Goal: Task Accomplishment & Management: Use online tool/utility

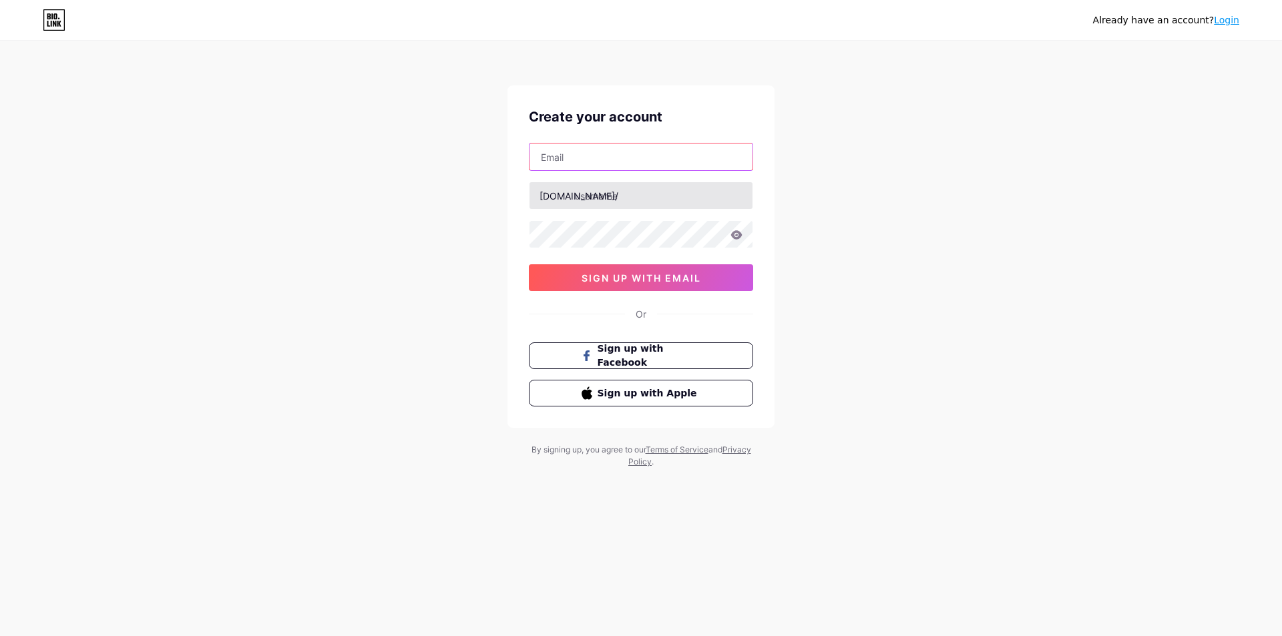
paste input "[EMAIL_ADDRESS][DOMAIN_NAME]"
type input "[EMAIL_ADDRESS][DOMAIN_NAME]"
click at [618, 169] on input "[EMAIL_ADDRESS][DOMAIN_NAME]" at bounding box center [641, 157] width 223 height 27
click at [608, 202] on input "text" at bounding box center [641, 195] width 223 height 27
paste input "eldoradopools"
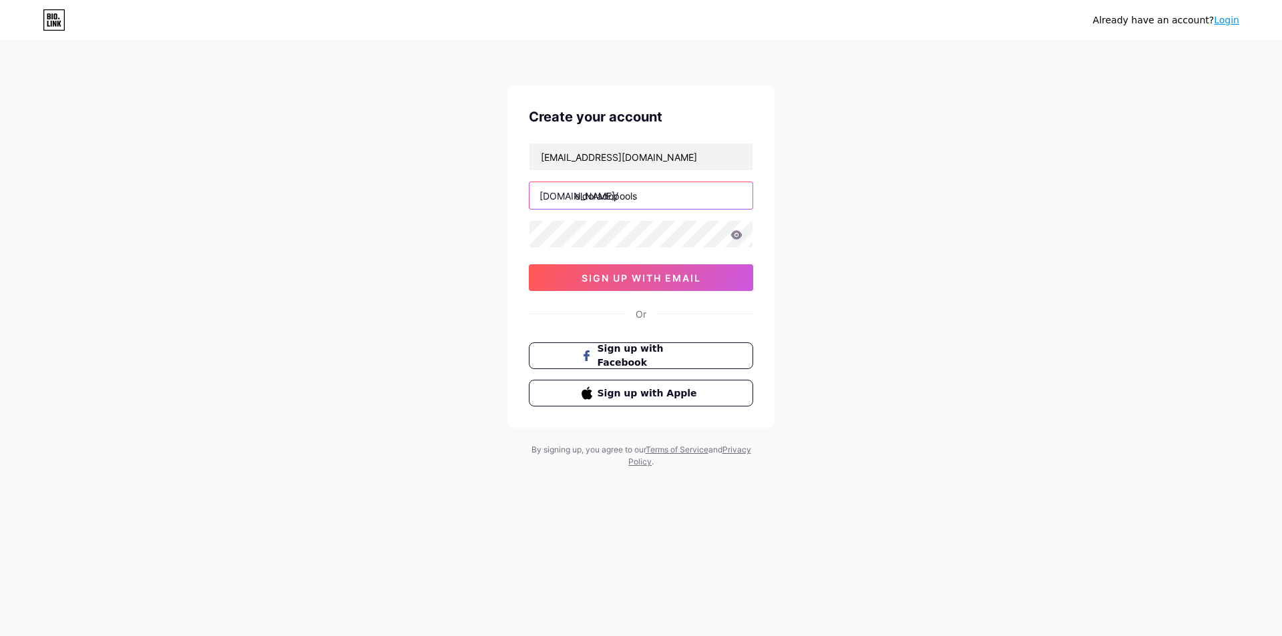
type input "eldoradopools"
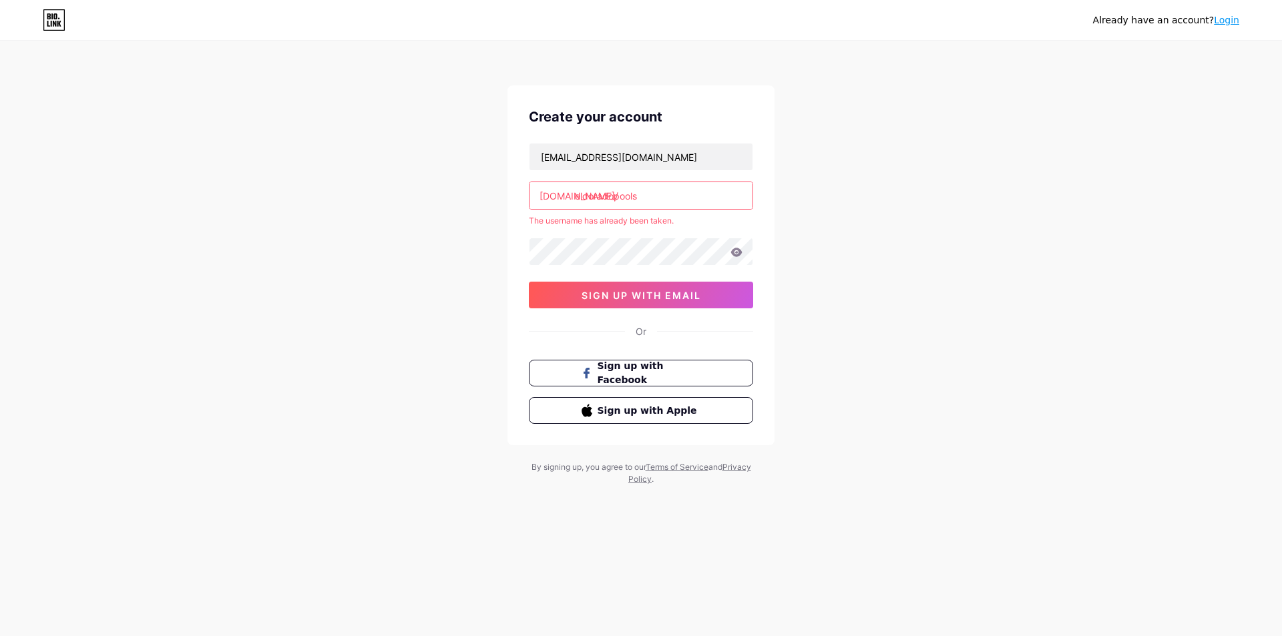
click at [638, 228] on div "[EMAIL_ADDRESS][DOMAIN_NAME] [DOMAIN_NAME]/ eldoradopools The username has alre…" at bounding box center [641, 226] width 224 height 166
click at [1227, 17] on link "Login" at bounding box center [1226, 20] width 25 height 11
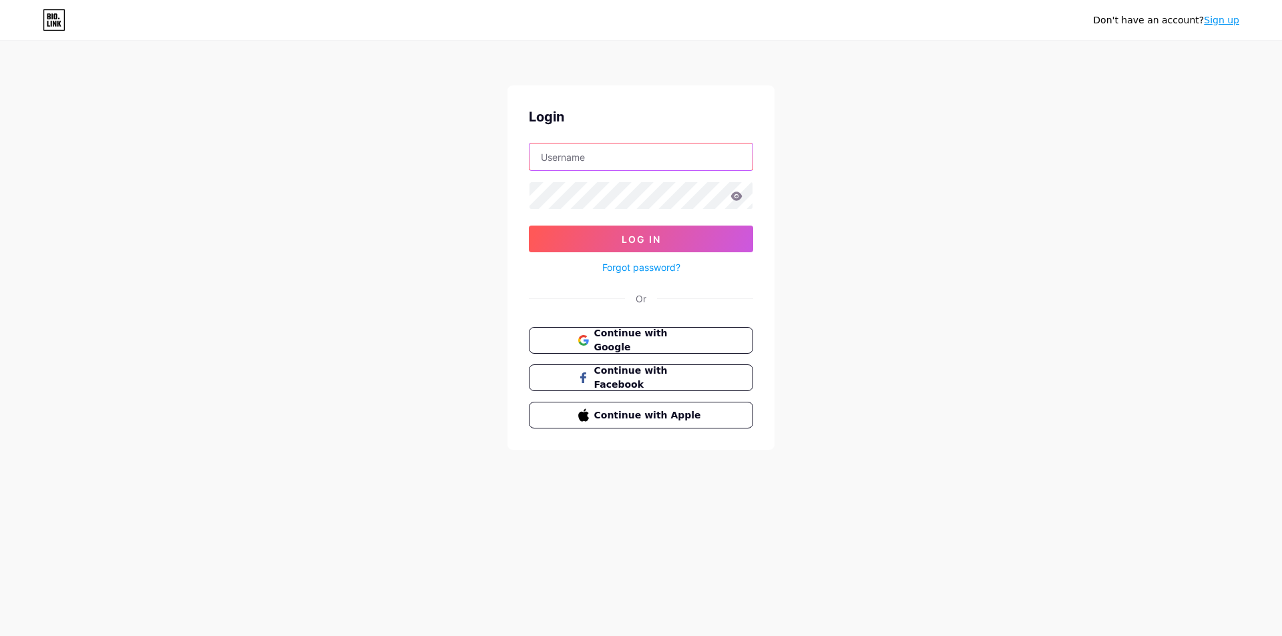
click at [589, 156] on input "text" at bounding box center [641, 157] width 223 height 27
click at [554, 141] on div "Login Log In Forgot password? Or Continue with Google Continue with Facebook Co…" at bounding box center [641, 267] width 267 height 365
click at [557, 142] on div "Login Log In Forgot password? Or Continue with Google Continue with Facebook Co…" at bounding box center [641, 267] width 267 height 365
click at [561, 151] on input "text" at bounding box center [641, 157] width 223 height 27
paste input "eldoradopools"
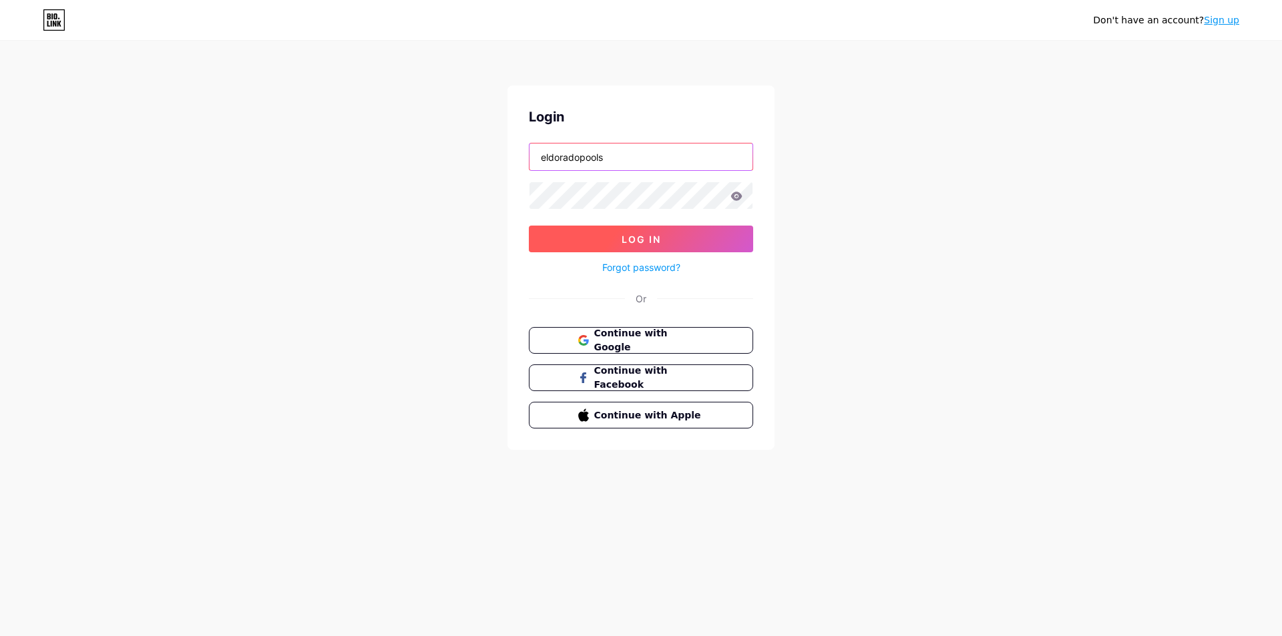
type input "eldoradopools"
click at [632, 237] on span "Log In" at bounding box center [641, 239] width 39 height 11
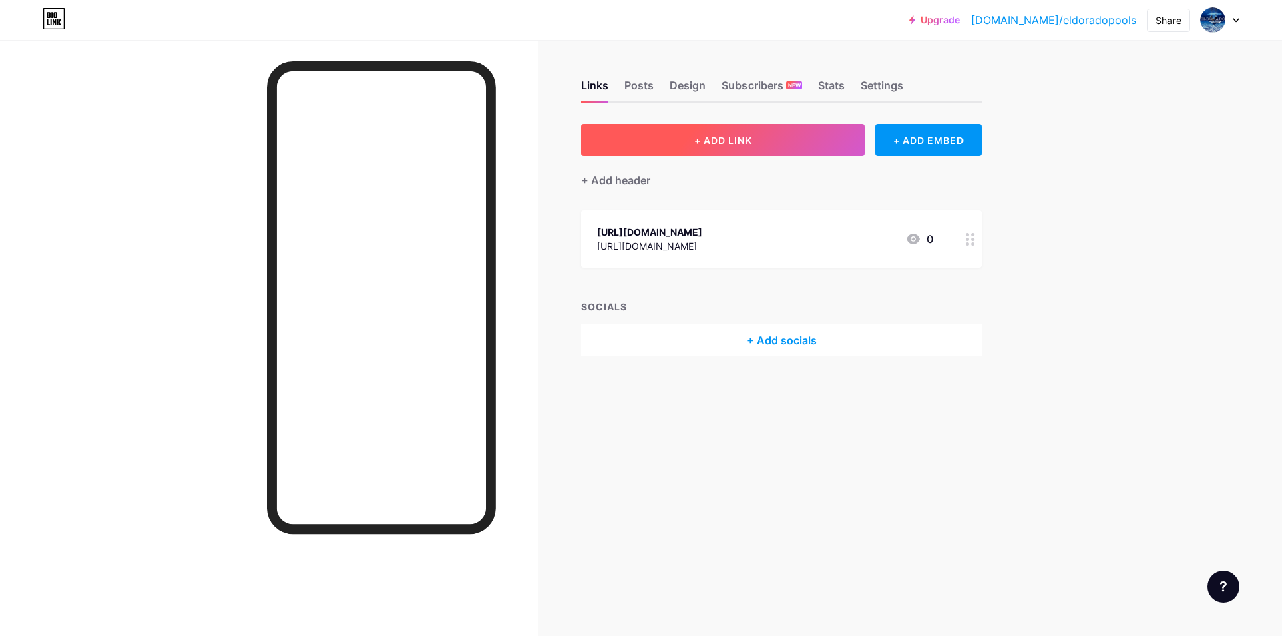
click at [671, 138] on button "+ ADD LINK" at bounding box center [723, 140] width 284 height 32
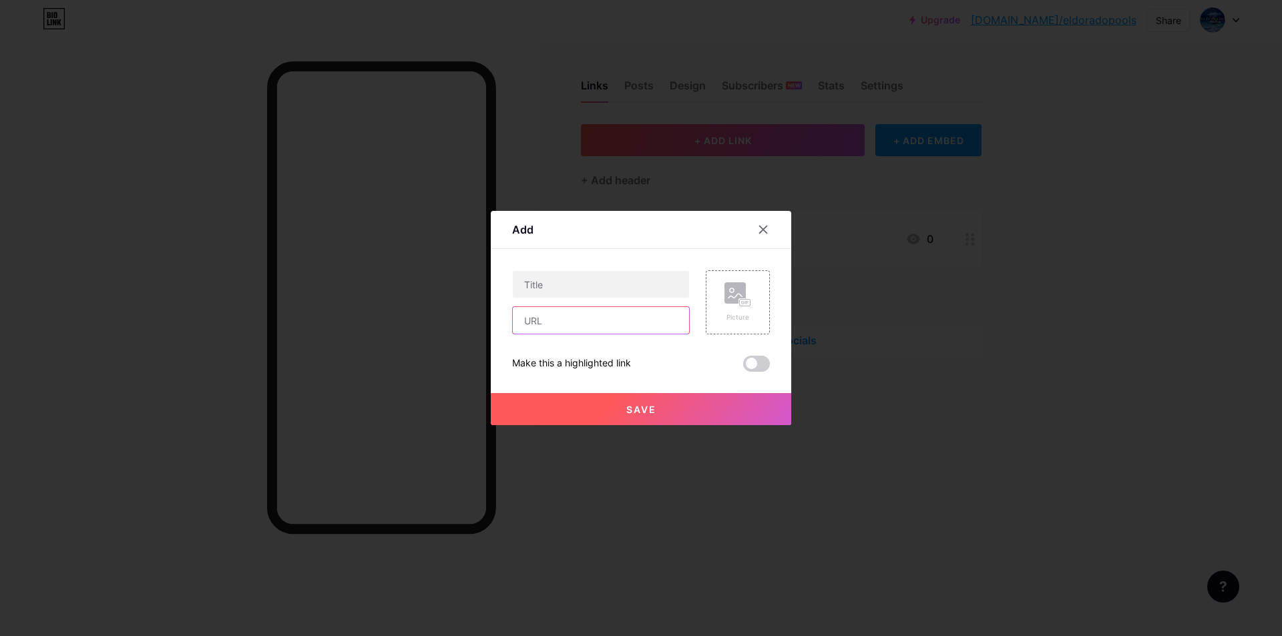
click at [602, 317] on input "text" at bounding box center [601, 320] width 176 height 27
paste input "[URL][DOMAIN_NAME]"
type input "[URL][DOMAIN_NAME]"
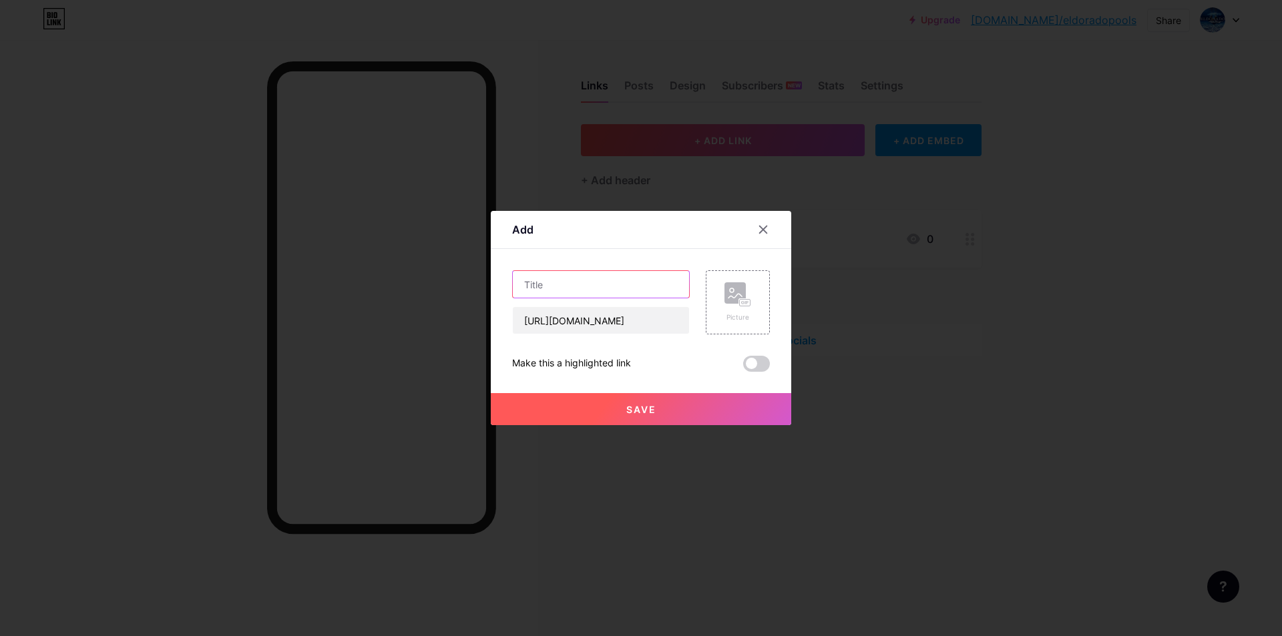
click at [562, 278] on input "text" at bounding box center [601, 284] width 176 height 27
paste input "eldoradopools"
type input "eldoradopools"
click at [749, 318] on div "Picture" at bounding box center [738, 302] width 64 height 64
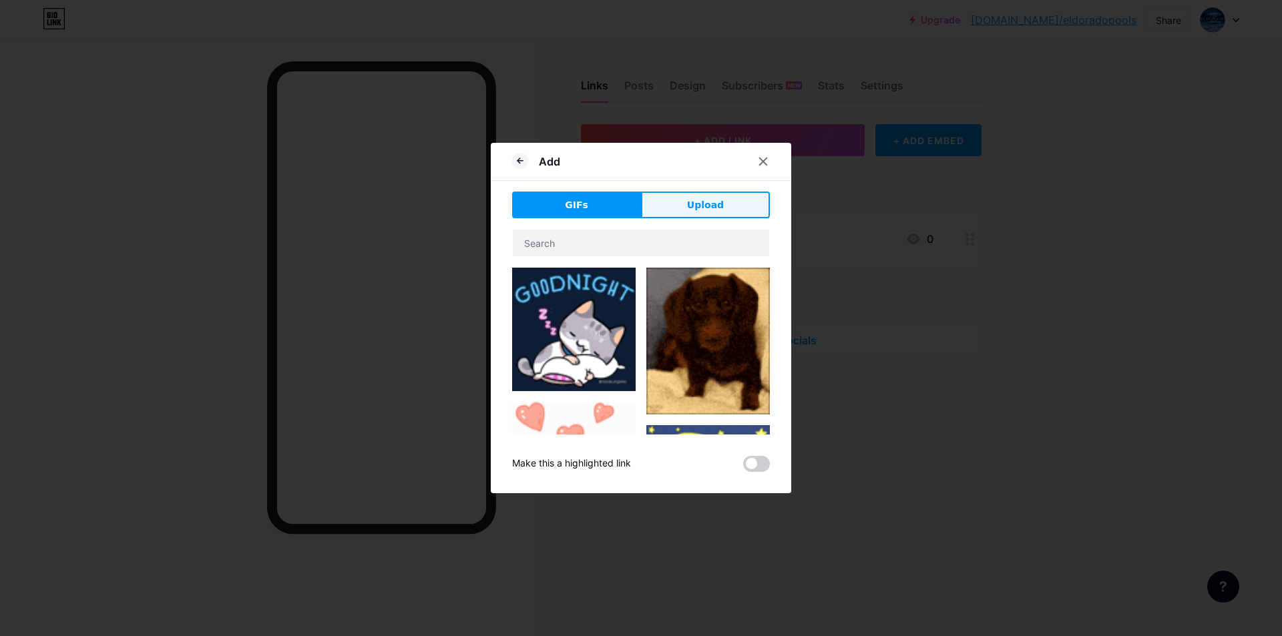
click at [725, 207] on button "Upload" at bounding box center [705, 205] width 129 height 27
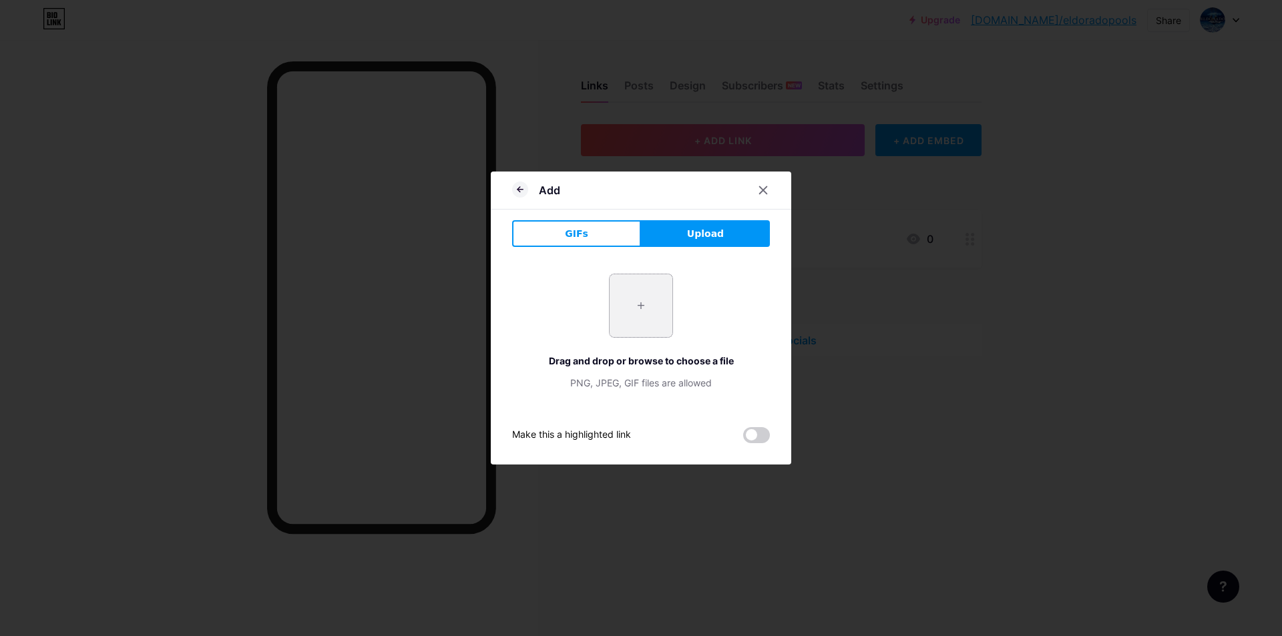
click at [634, 299] on input "file" at bounding box center [641, 305] width 63 height 63
type input "C:\fakepath\Eldoradopoolandspa 150.jpg"
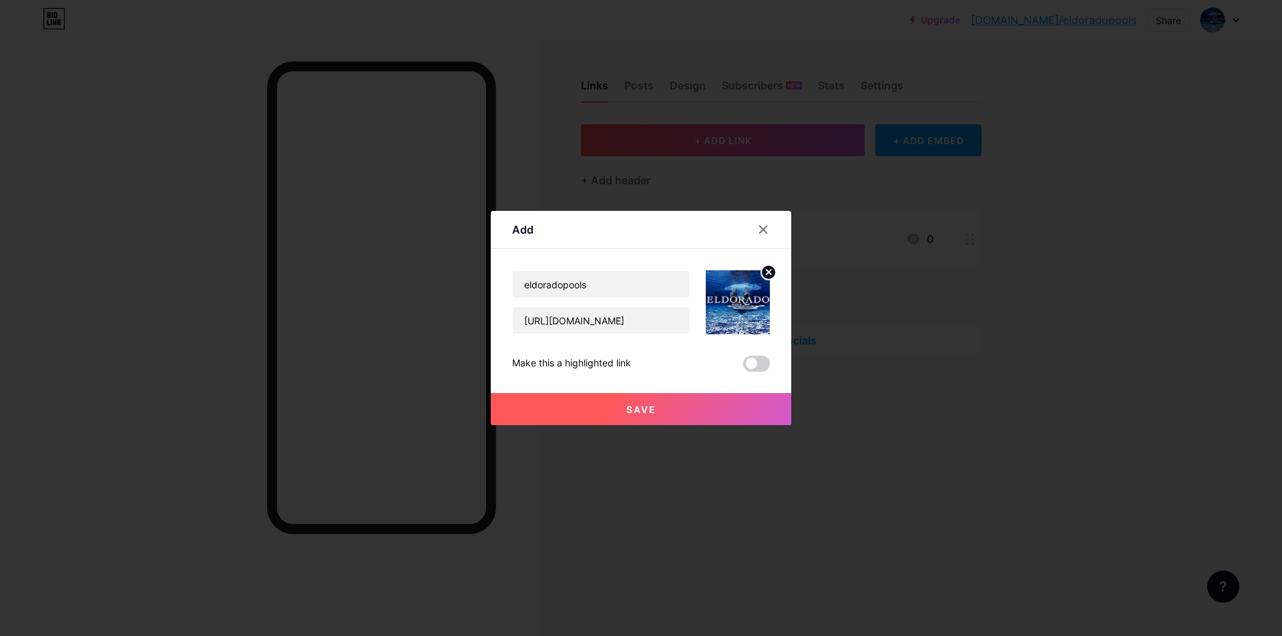
click at [658, 396] on button "Save" at bounding box center [641, 409] width 301 height 32
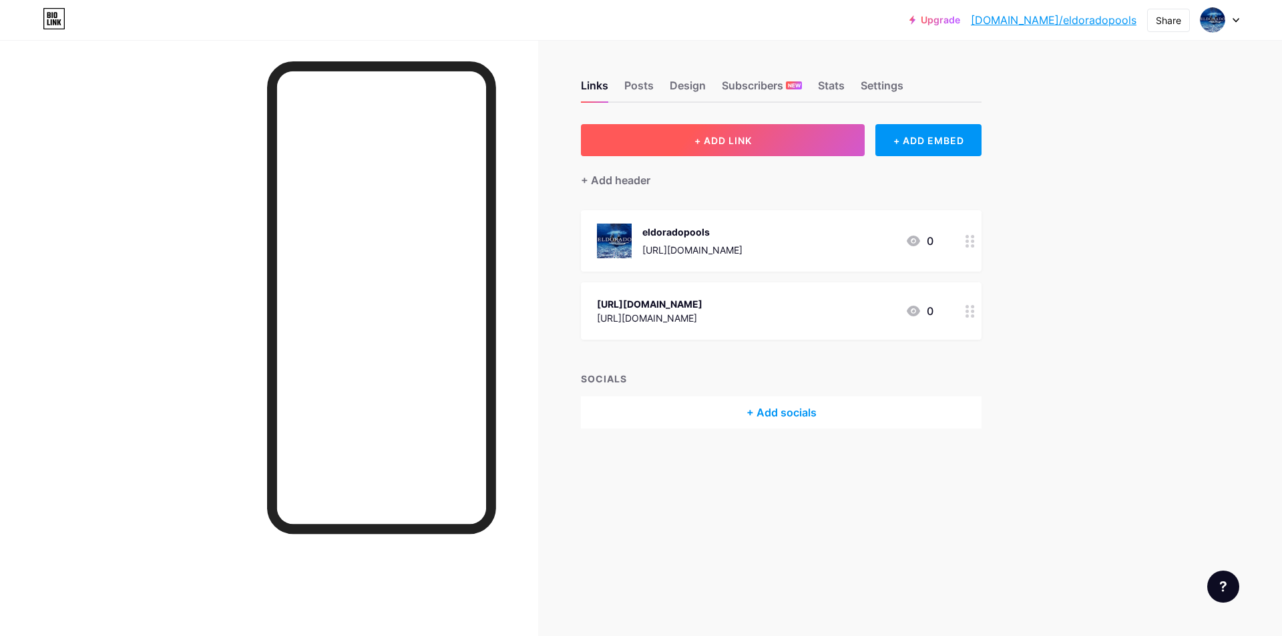
click at [675, 148] on button "+ ADD LINK" at bounding box center [723, 140] width 284 height 32
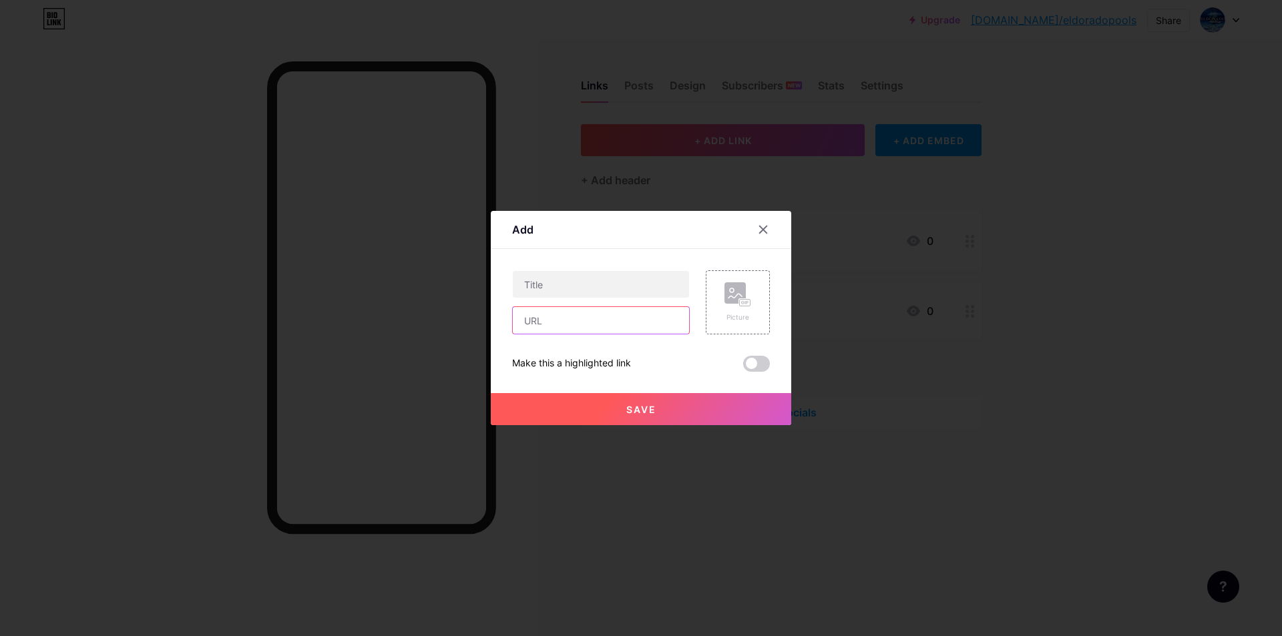
click at [548, 309] on input "text" at bounding box center [601, 320] width 176 height 27
paste input "[URL][DOMAIN_NAME]"
type input "[URL][DOMAIN_NAME]"
click at [648, 286] on input "text" at bounding box center [601, 284] width 176 height 27
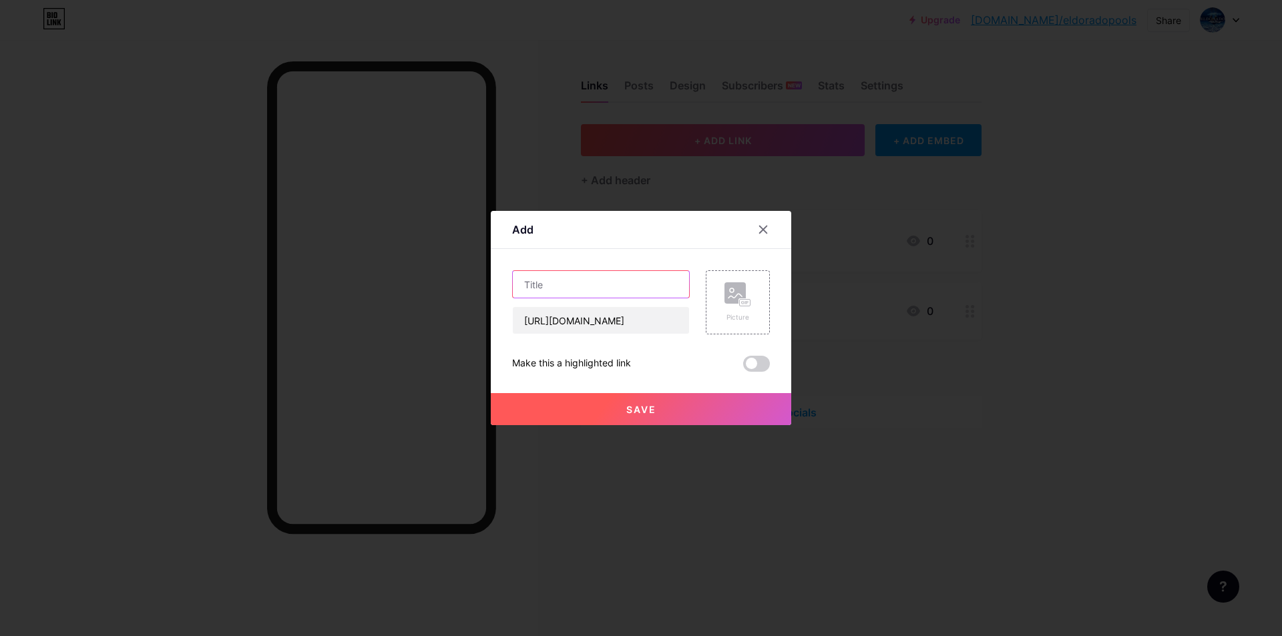
scroll to position [0, 0]
drag, startPoint x: 578, startPoint y: 320, endPoint x: 618, endPoint y: 320, distance: 40.7
click at [618, 320] on input "[URL][DOMAIN_NAME]" at bounding box center [601, 320] width 176 height 27
click at [580, 281] on input "text" at bounding box center [601, 284] width 176 height 27
paste input "facebook"
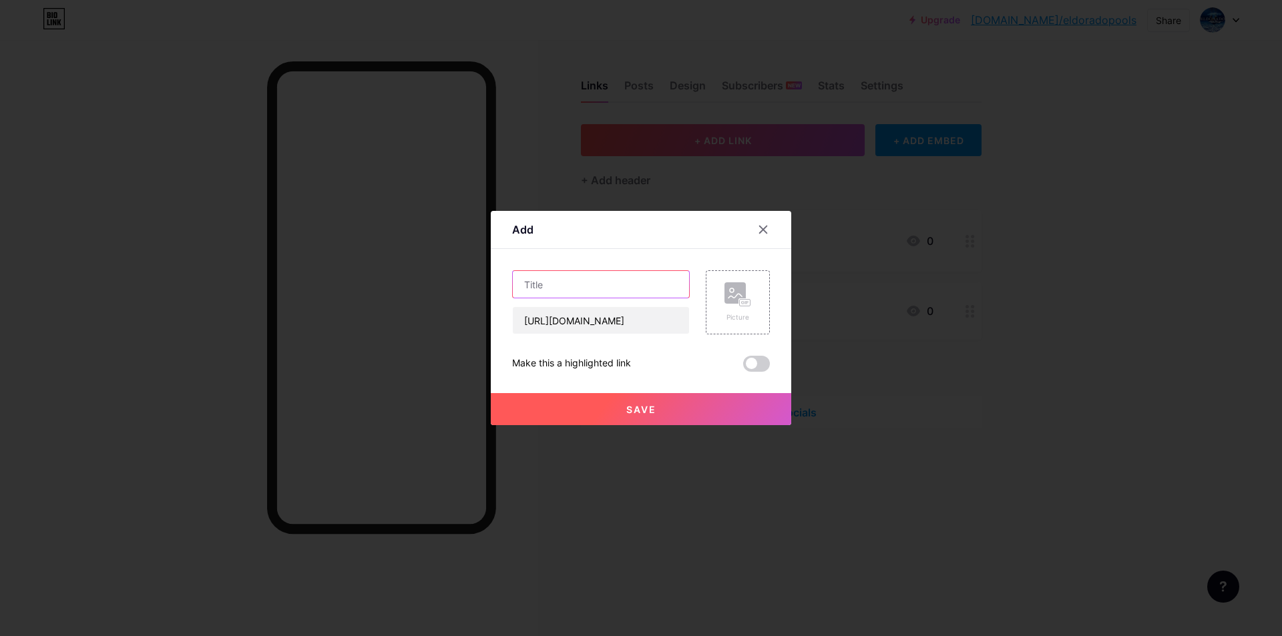
type input "facebook"
click at [733, 280] on div "Picture" at bounding box center [738, 302] width 64 height 64
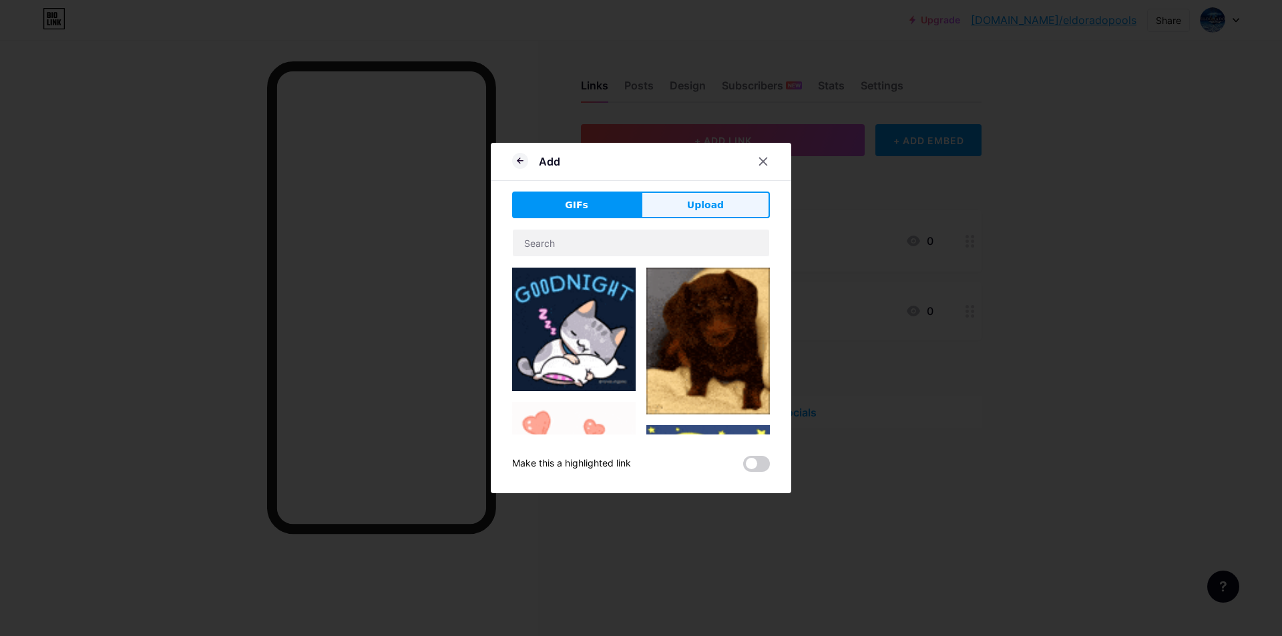
click at [687, 208] on span "Upload" at bounding box center [705, 205] width 37 height 14
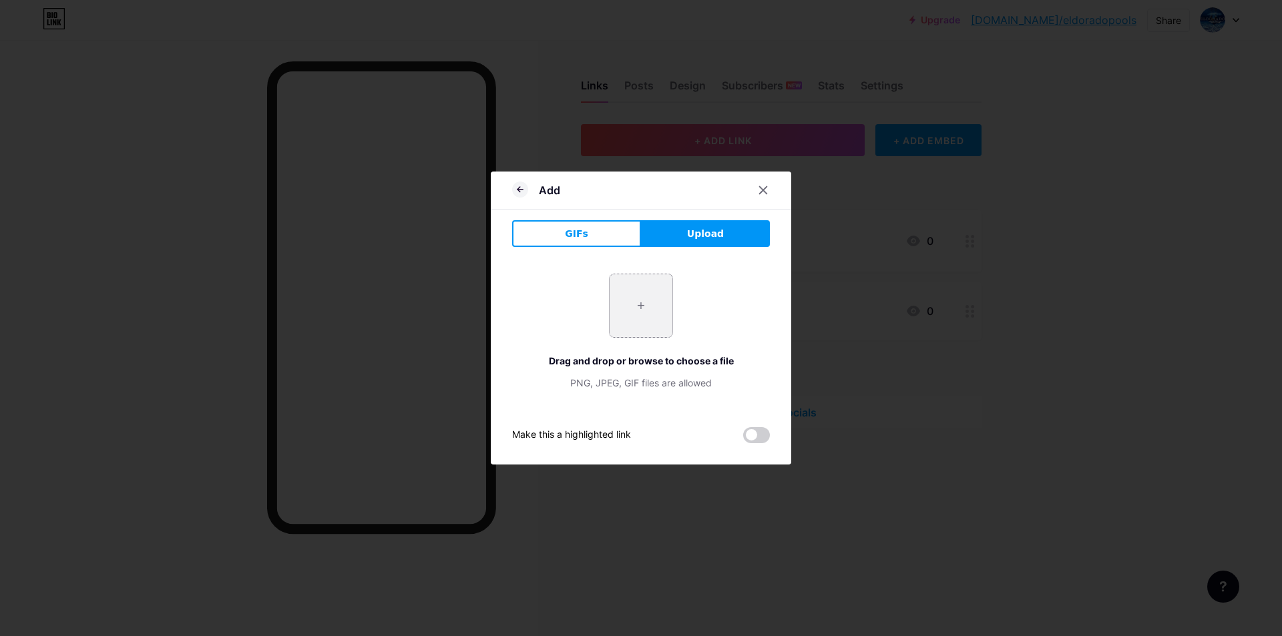
click at [626, 299] on input "file" at bounding box center [641, 305] width 63 height 63
type input "C:\fakepath\Eldoradopoolandspa 150.jpg"
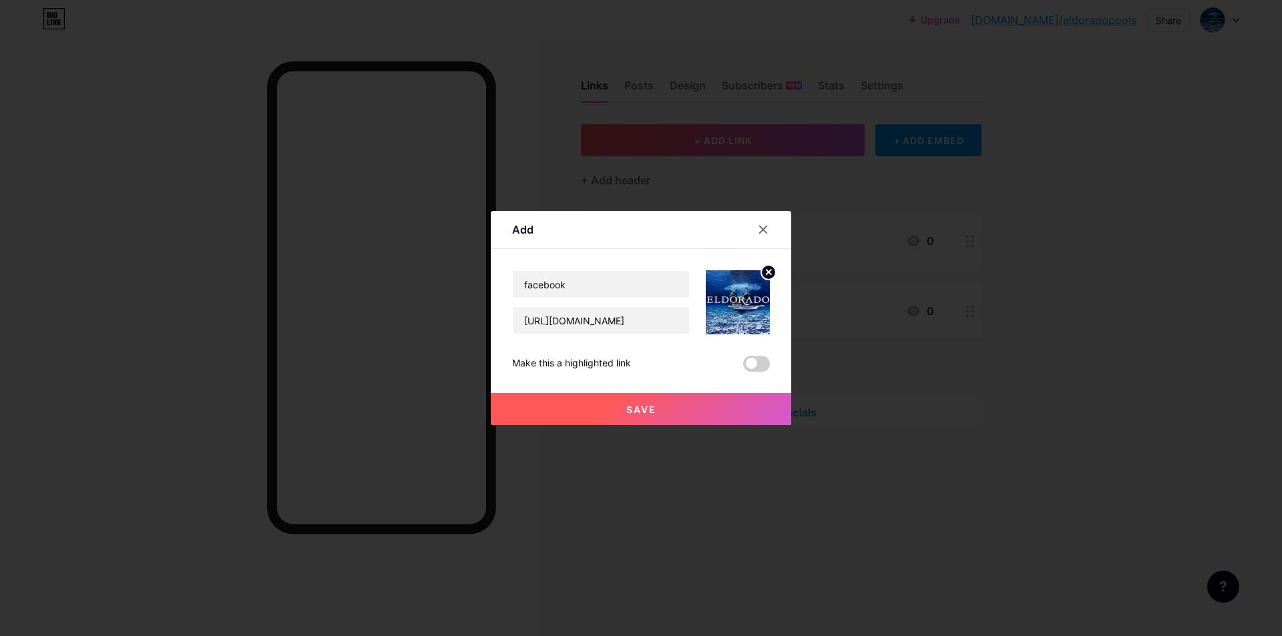
click at [695, 411] on button "Save" at bounding box center [641, 409] width 301 height 32
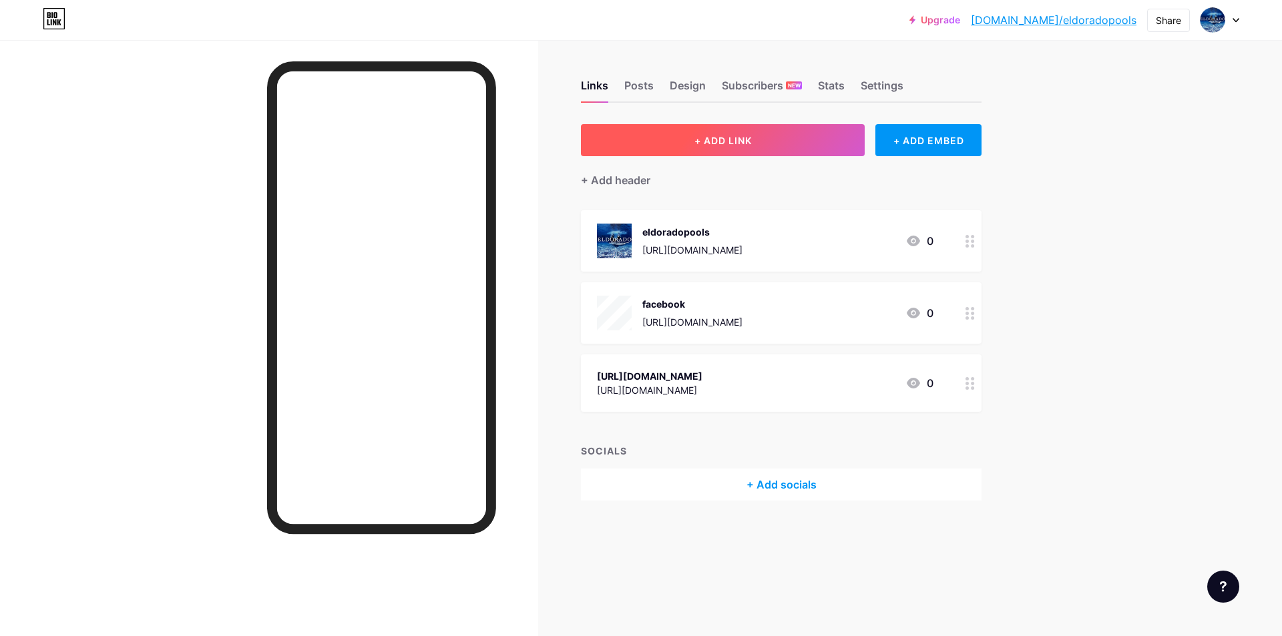
click at [735, 154] on button "+ ADD LINK" at bounding box center [723, 140] width 284 height 32
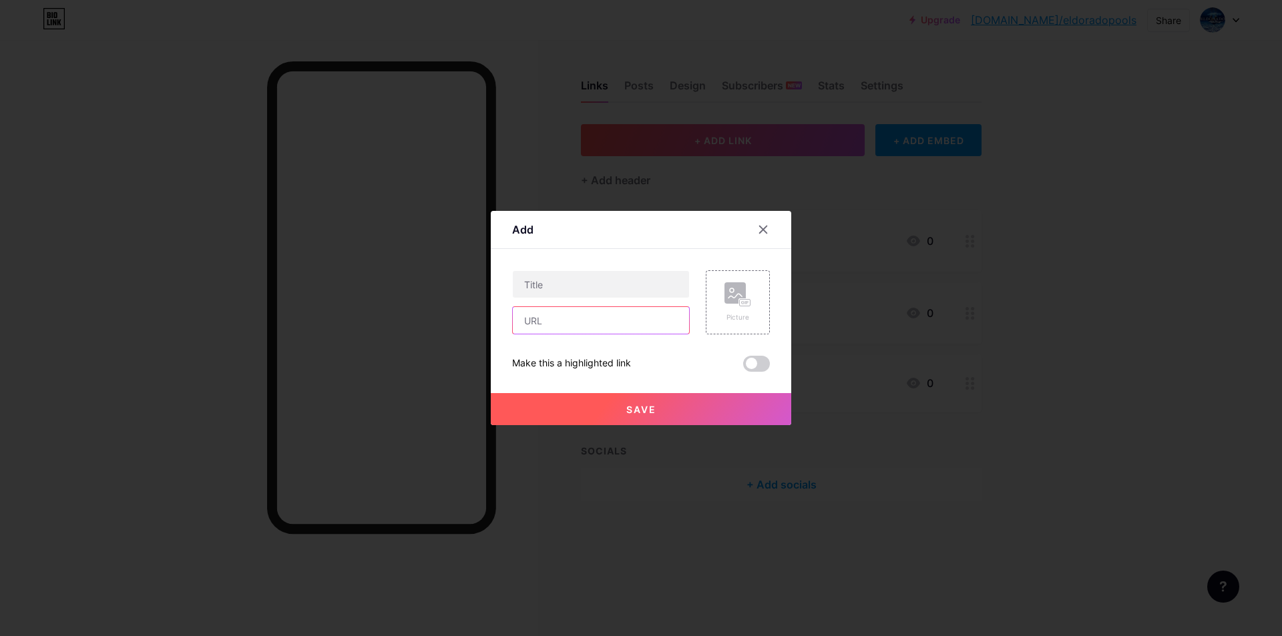
click at [584, 312] on input "text" at bounding box center [601, 320] width 176 height 27
paste input "[URL][DOMAIN_NAME]"
drag, startPoint x: 578, startPoint y: 321, endPoint x: 534, endPoint y: 316, distance: 43.7
click at [534, 316] on input "[URL][DOMAIN_NAME]" at bounding box center [601, 320] width 176 height 27
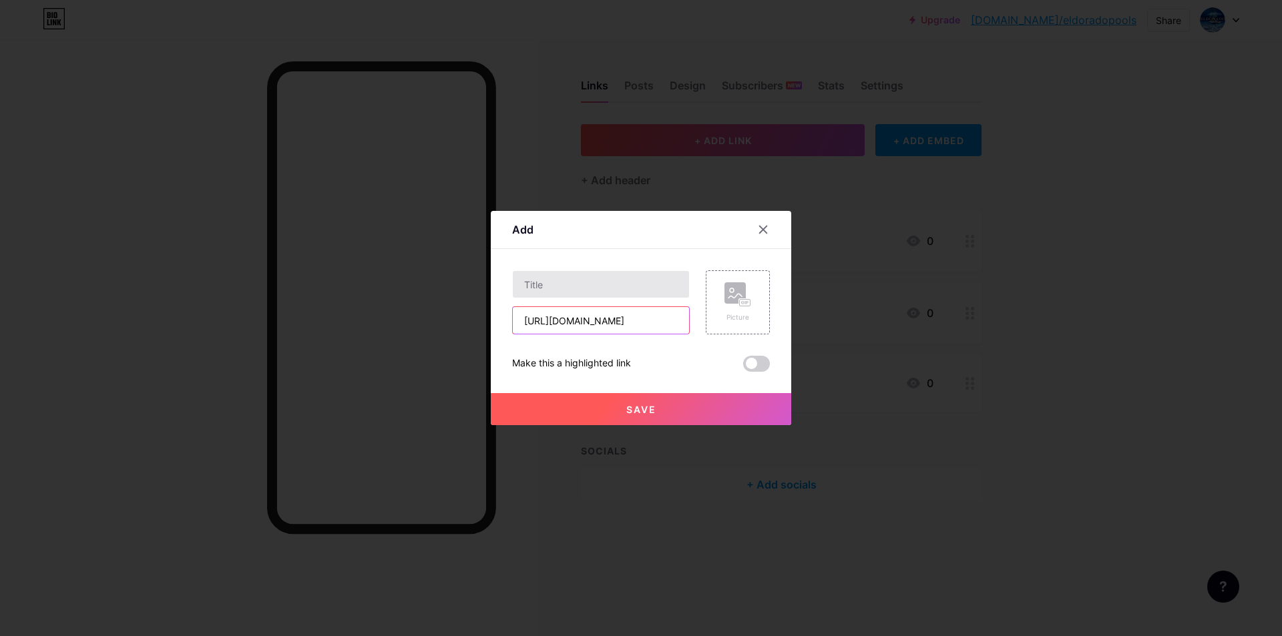
type input "[URL][DOMAIN_NAME]"
click at [560, 274] on input "text" at bounding box center [601, 284] width 176 height 27
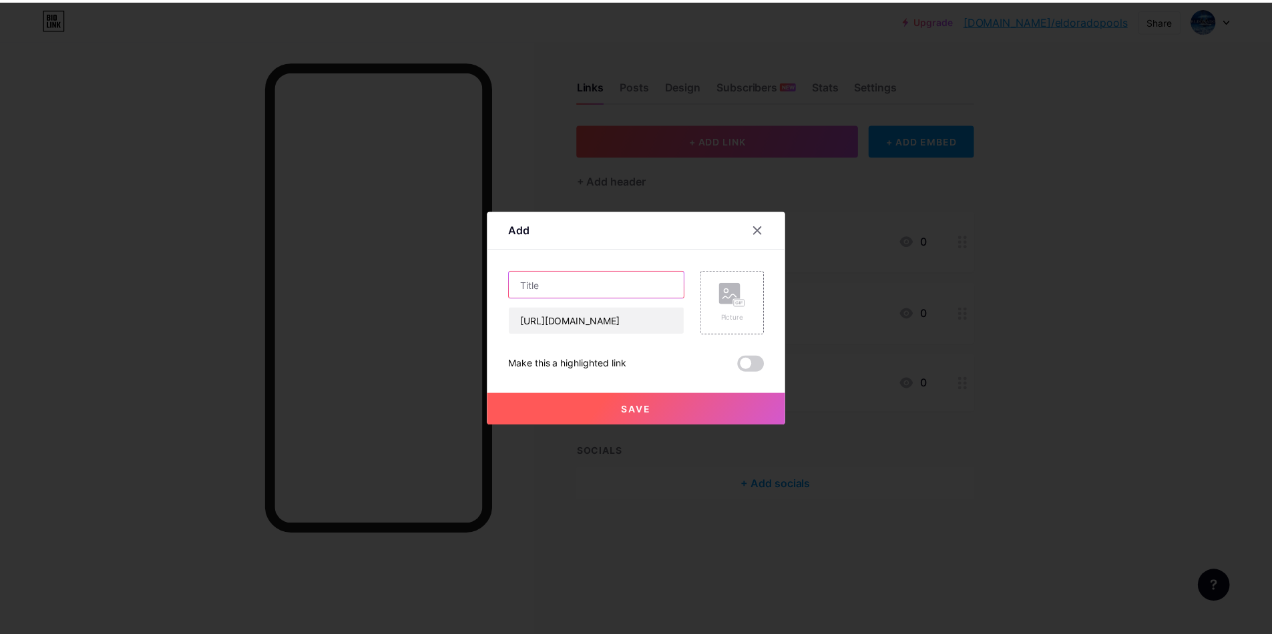
scroll to position [0, 0]
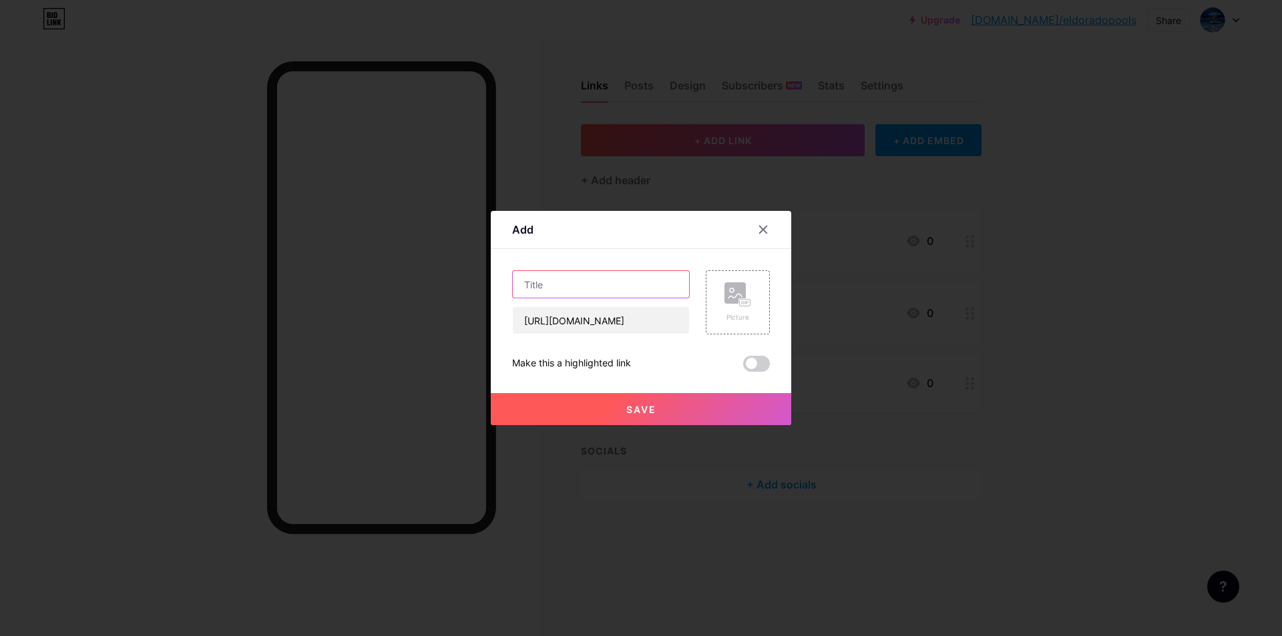
paste input "instagram"
type input "instagram"
click at [725, 311] on div "Picture" at bounding box center [738, 302] width 27 height 40
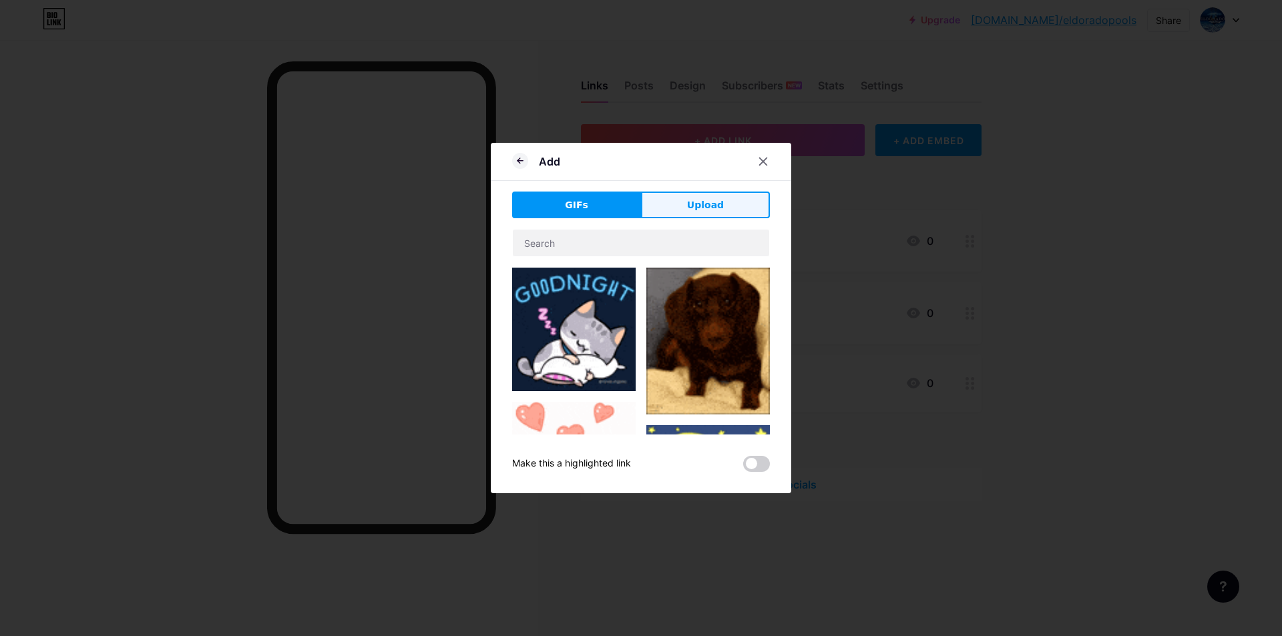
click at [679, 199] on button "Upload" at bounding box center [705, 205] width 129 height 27
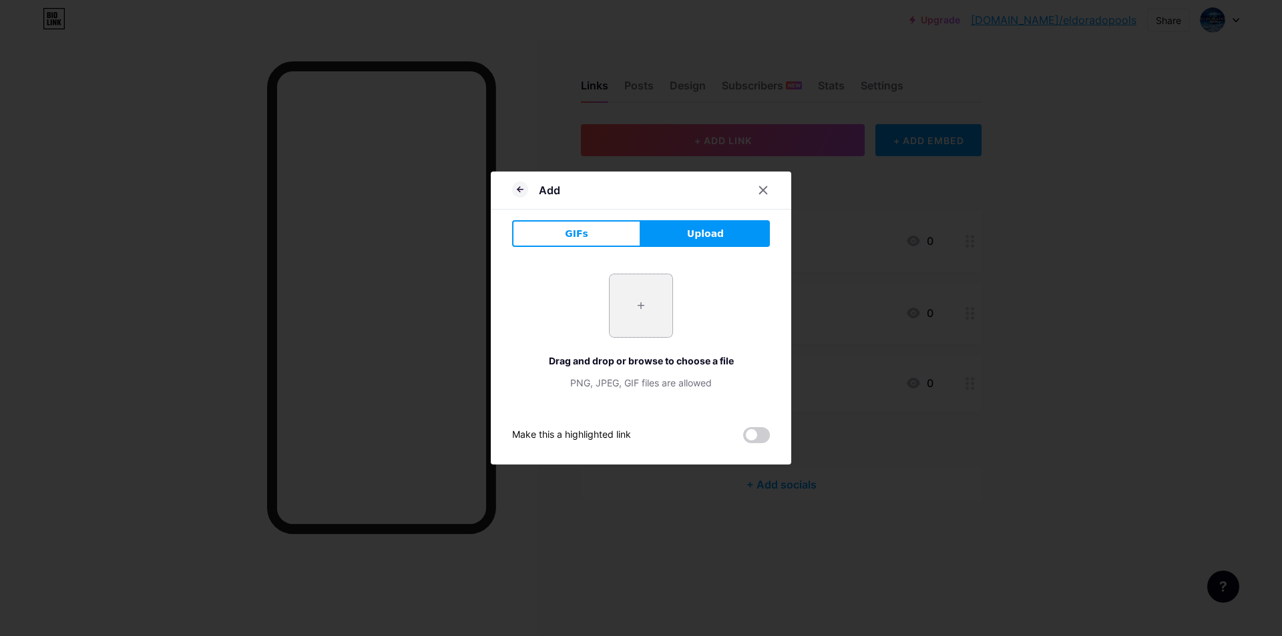
click at [629, 303] on input "file" at bounding box center [641, 305] width 63 height 63
type input "C:\fakepath\Eldoradopoolandspa 150.jpg"
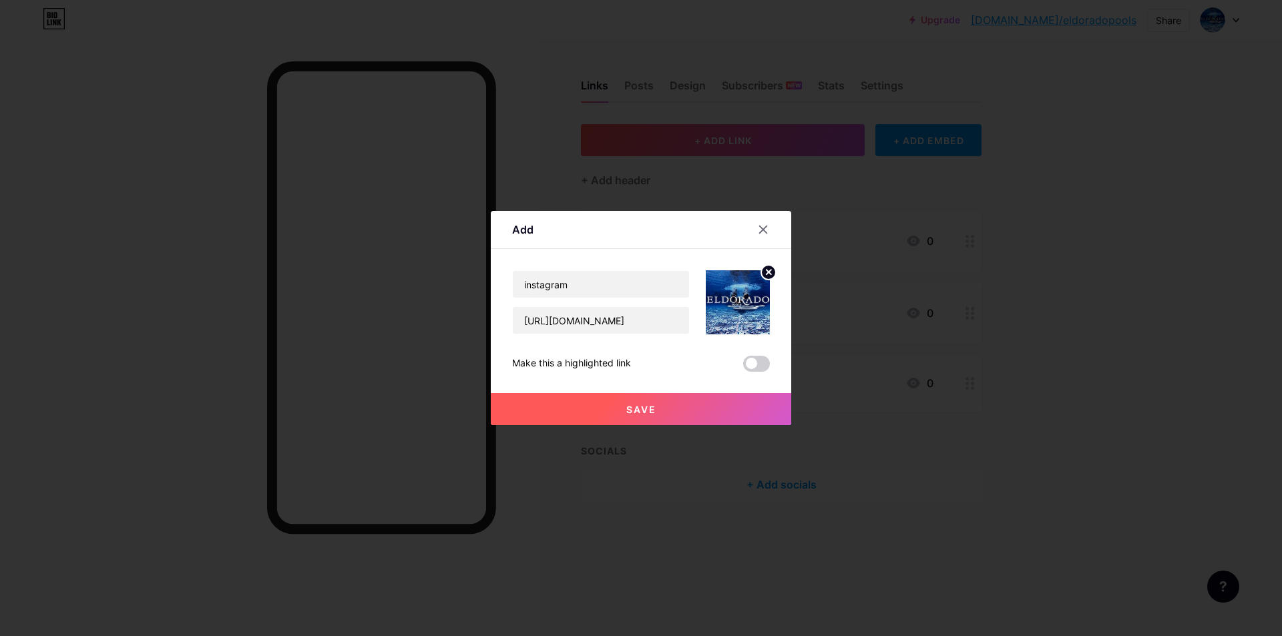
click at [723, 395] on button "Save" at bounding box center [641, 409] width 301 height 32
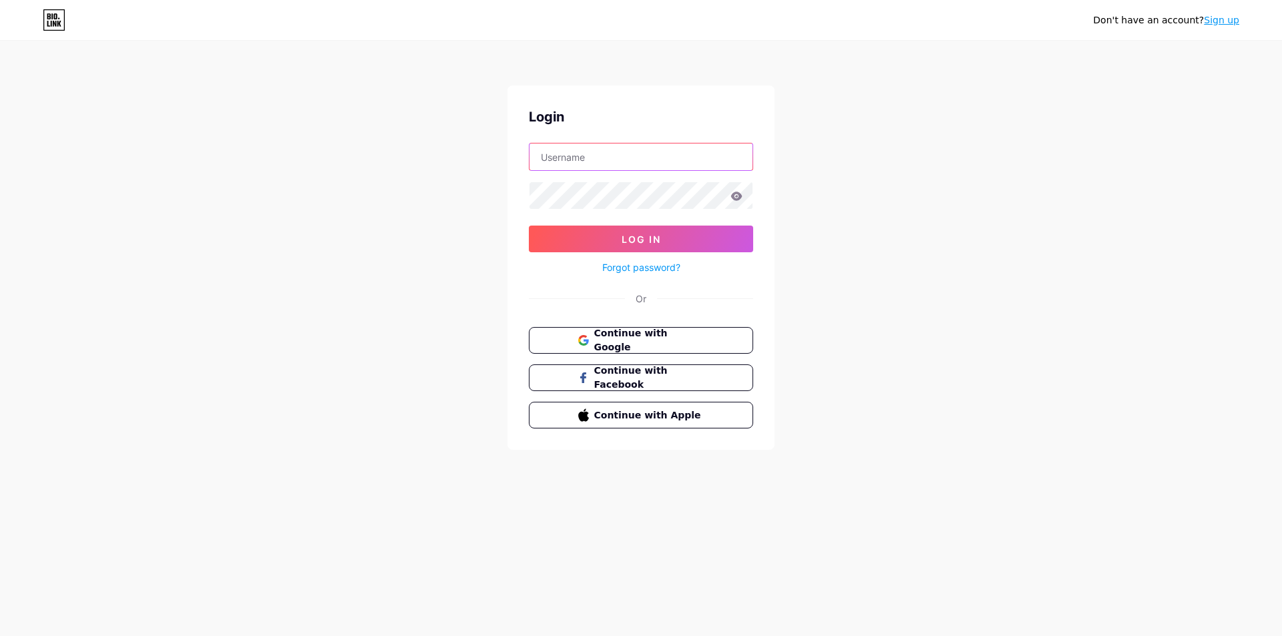
click at [589, 158] on input "text" at bounding box center [641, 157] width 223 height 27
click at [628, 159] on input "text" at bounding box center [641, 157] width 223 height 27
paste input "danielsanddanielslaw@gmail.com"
type input "danielsanddanielslaw@gmail.com"
click at [641, 246] on button "Log In" at bounding box center [641, 239] width 224 height 27
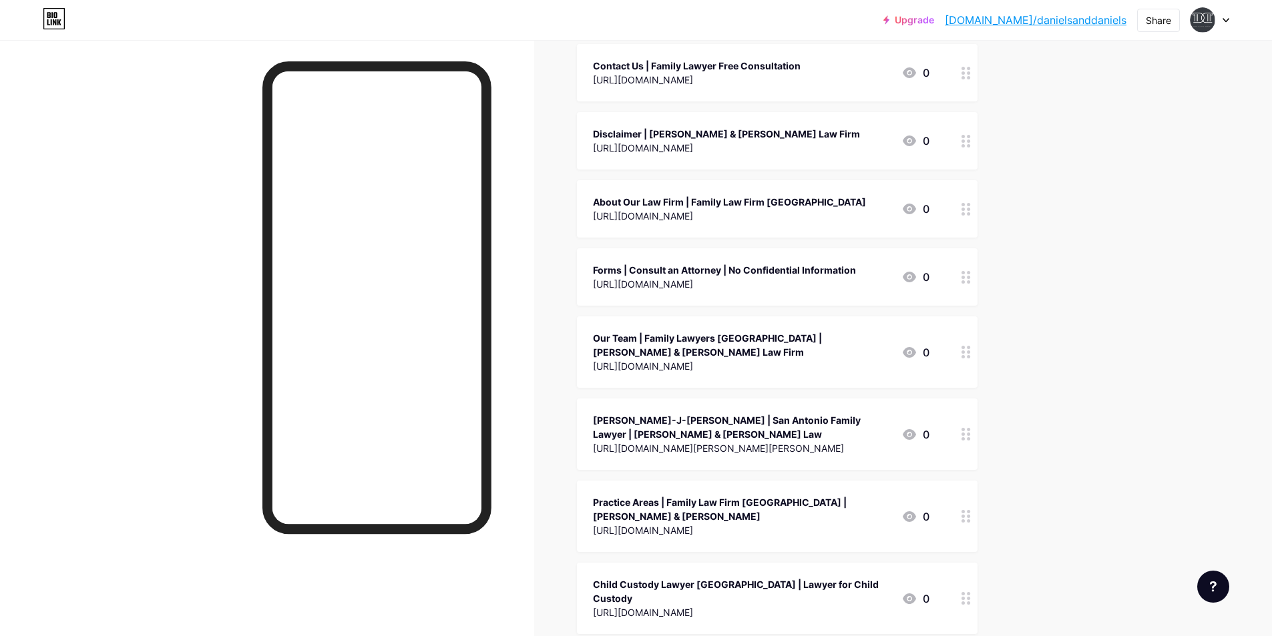
scroll to position [38, 0]
